Goal: Transaction & Acquisition: Purchase product/service

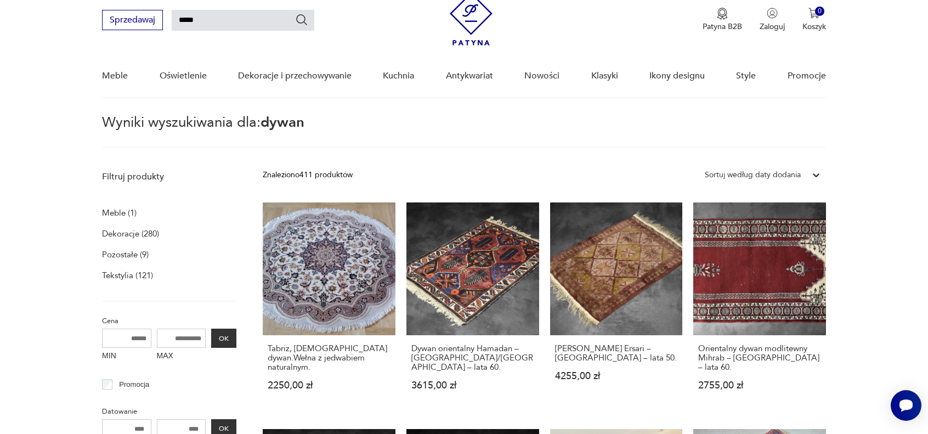
click at [192, 334] on input "MAX" at bounding box center [181, 338] width 49 height 19
click at [192, 334] on input "****" at bounding box center [181, 338] width 49 height 19
type input "****"
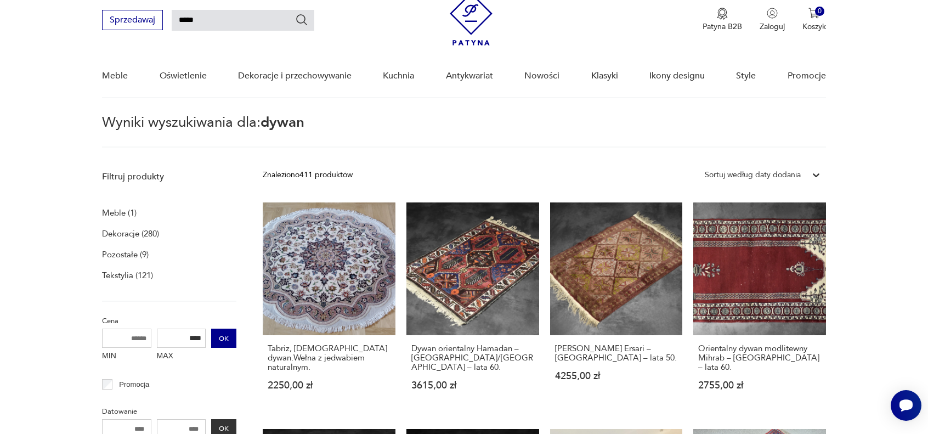
click at [217, 338] on button "OK" at bounding box center [223, 338] width 25 height 19
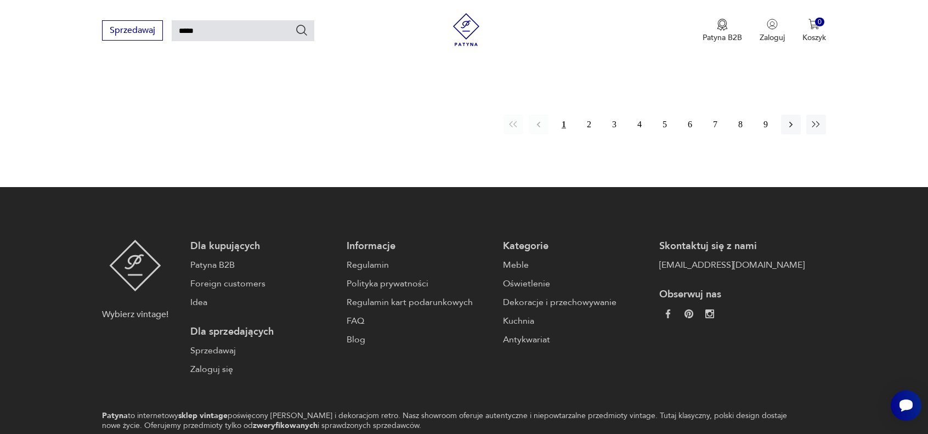
scroll to position [862, 0]
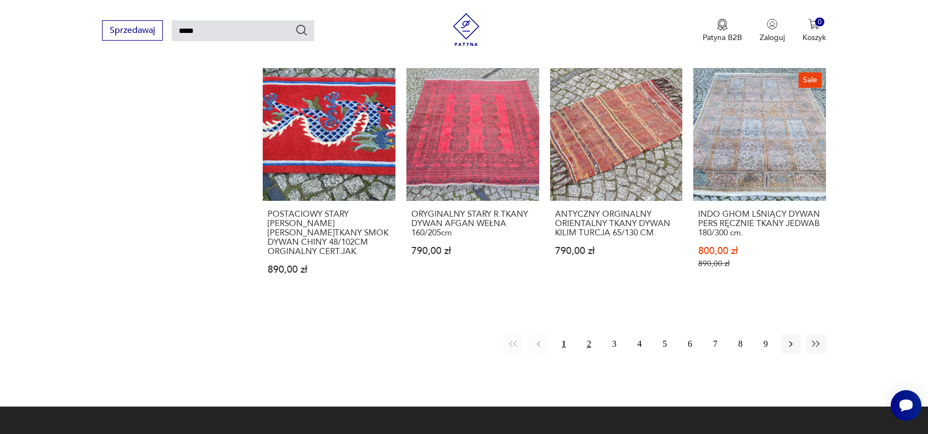
click at [588, 336] on button "2" at bounding box center [589, 344] width 20 height 20
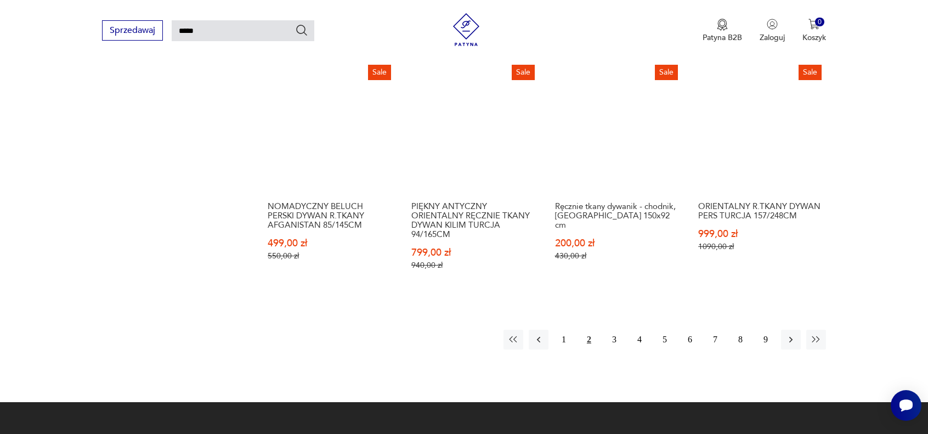
scroll to position [862, 0]
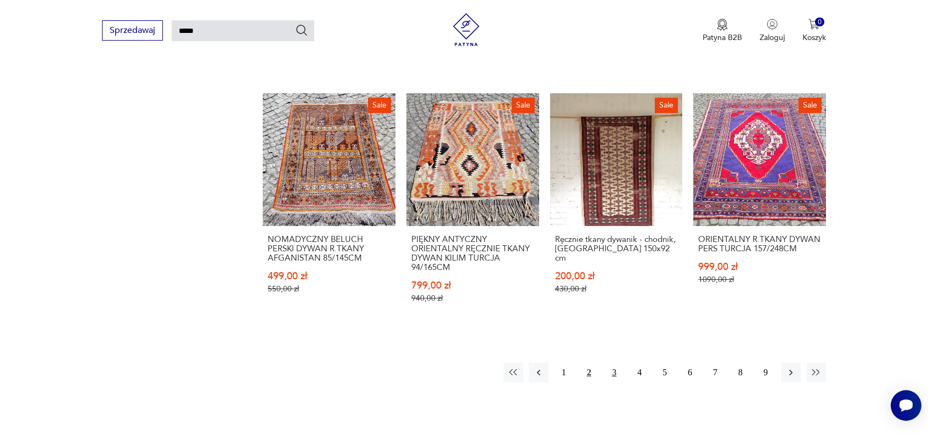
click at [611, 371] on button "3" at bounding box center [615, 373] width 20 height 20
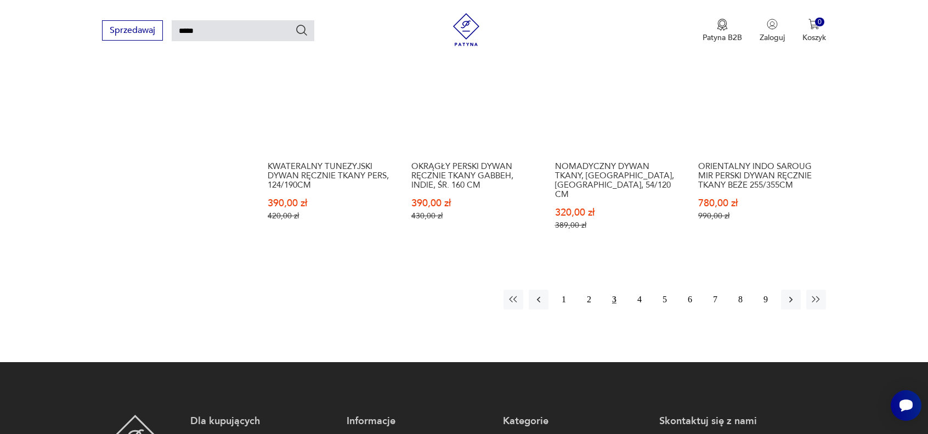
scroll to position [917, 0]
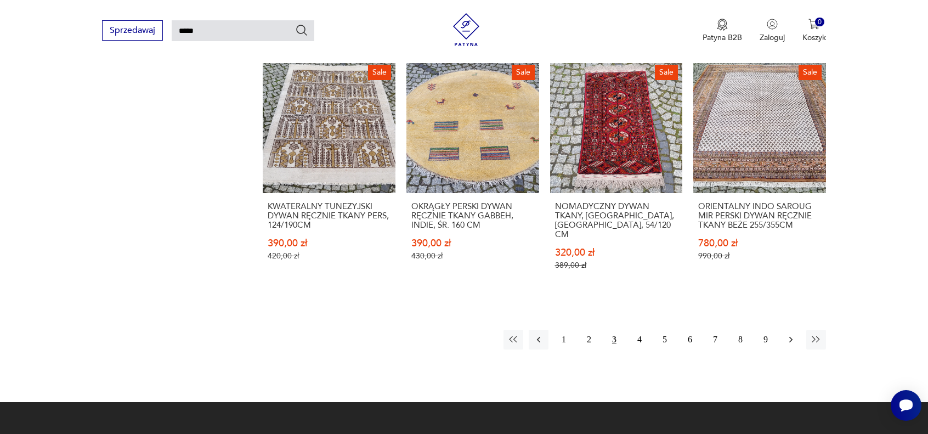
click at [794, 334] on icon "button" at bounding box center [791, 339] width 11 height 11
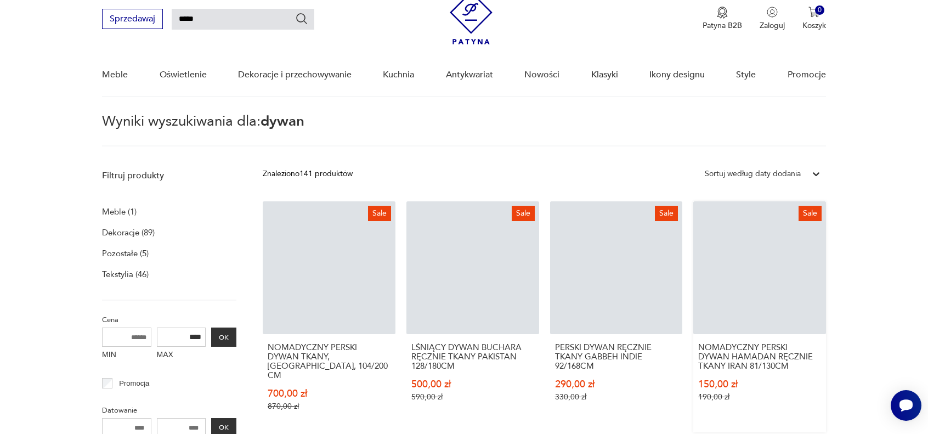
scroll to position [39, 0]
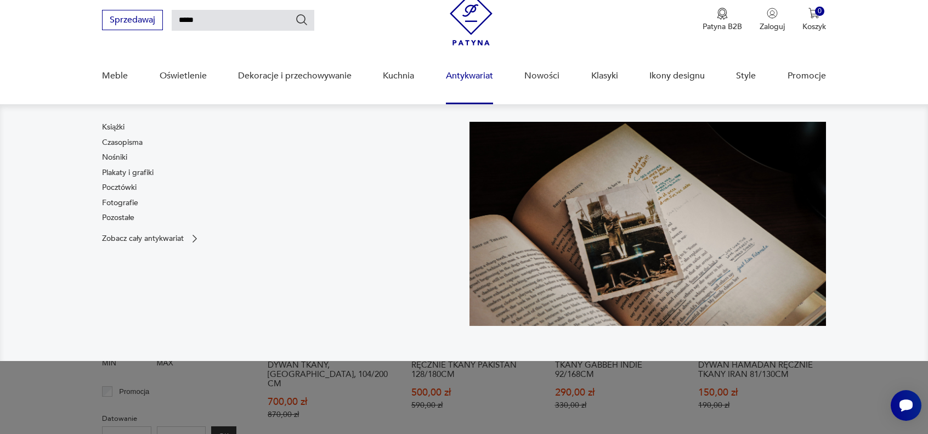
drag, startPoint x: 825, startPoint y: 340, endPoint x: 823, endPoint y: 334, distance: 6.8
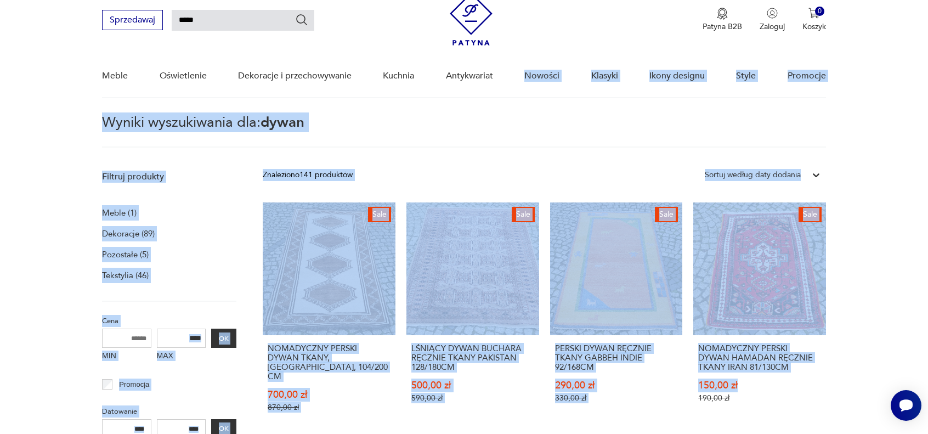
drag, startPoint x: 823, startPoint y: 334, endPoint x: 879, endPoint y: 379, distance: 72.1
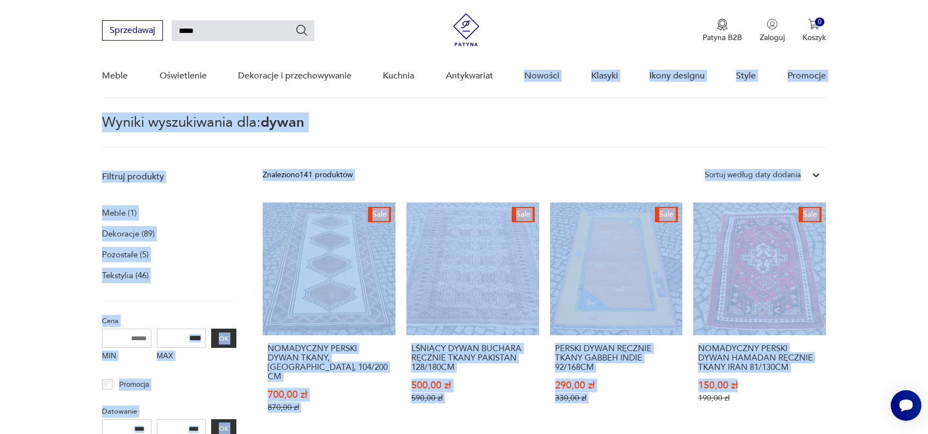
scroll to position [204, 0]
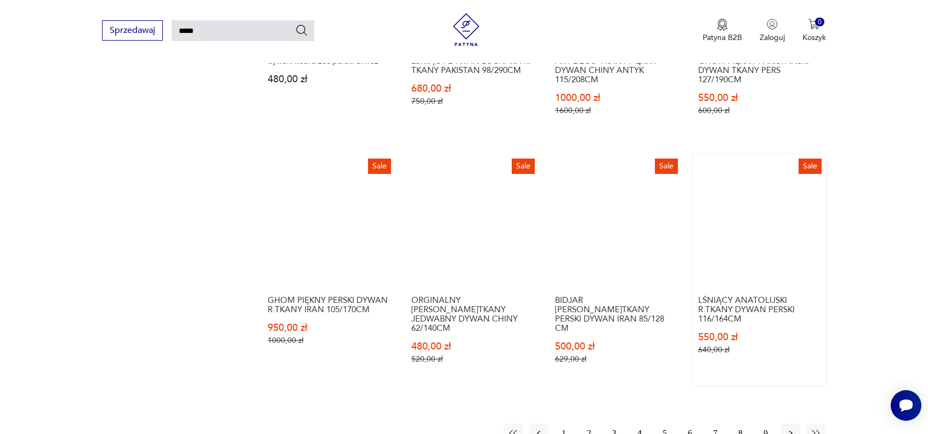
scroll to position [1042, 0]
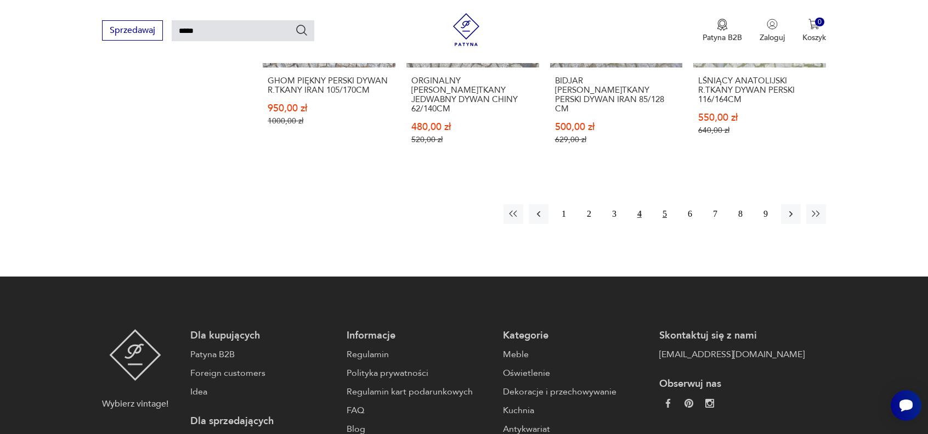
click at [664, 204] on button "5" at bounding box center [665, 214] width 20 height 20
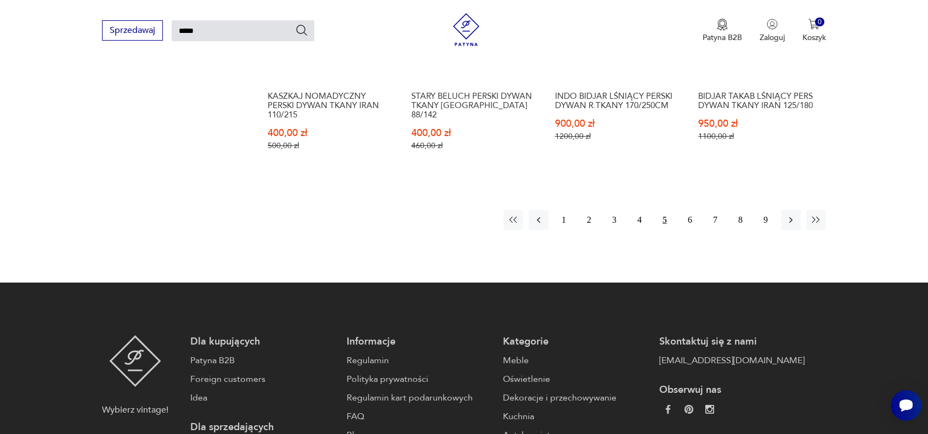
scroll to position [1026, 0]
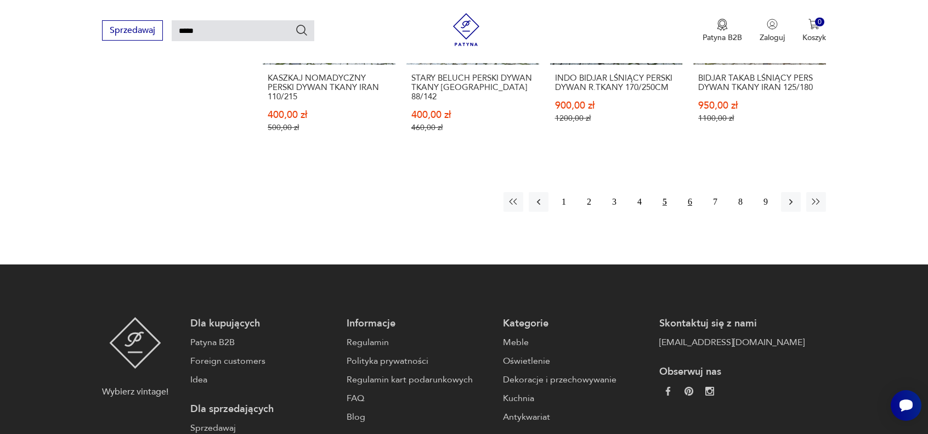
click at [686, 199] on button "6" at bounding box center [690, 202] width 20 height 20
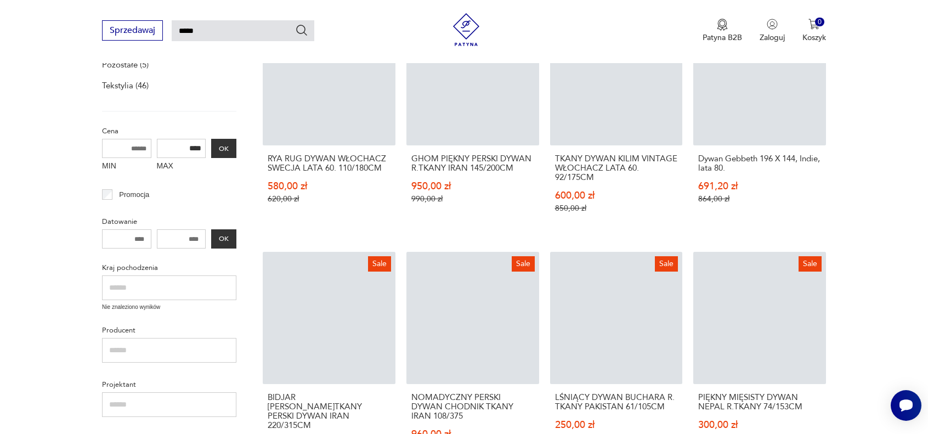
scroll to position [39, 0]
